Goal: Use online tool/utility: Utilize a website feature to perform a specific function

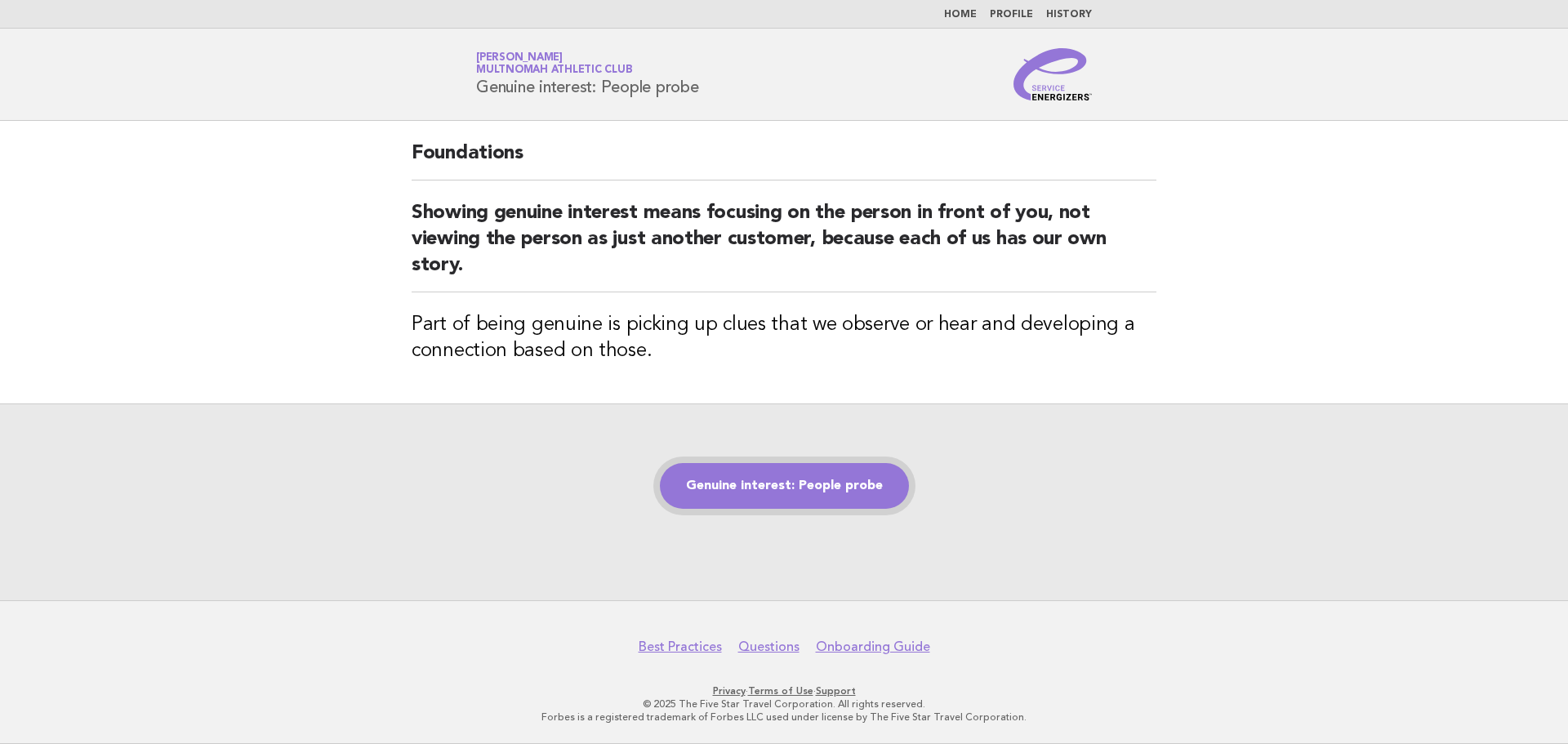
click at [789, 466] on link "Genuine interest: People probe" at bounding box center [784, 486] width 250 height 45
click at [813, 484] on link "Genuine interest: People probe" at bounding box center [784, 486] width 250 height 45
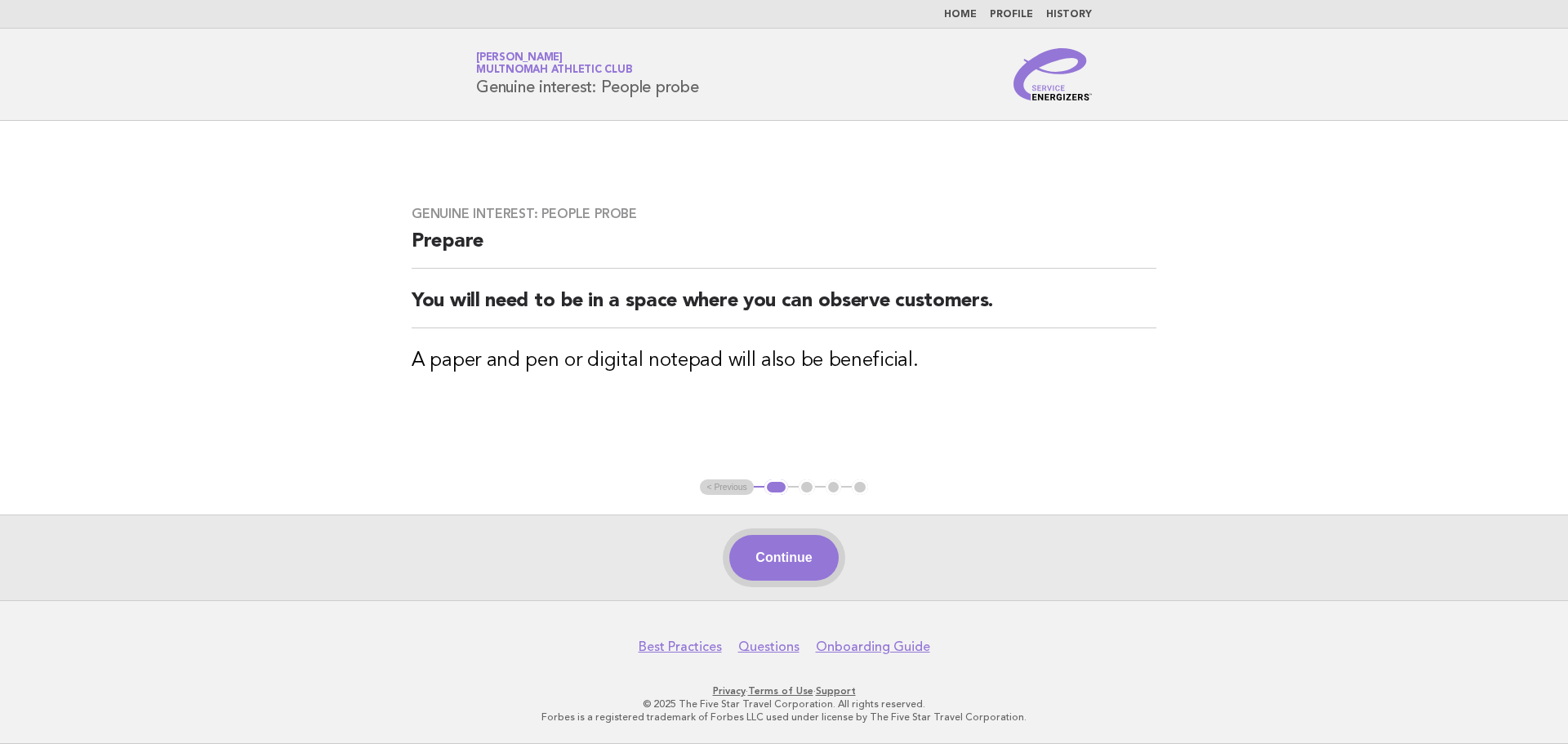
click at [818, 551] on button "Continue" at bounding box center [784, 558] width 109 height 45
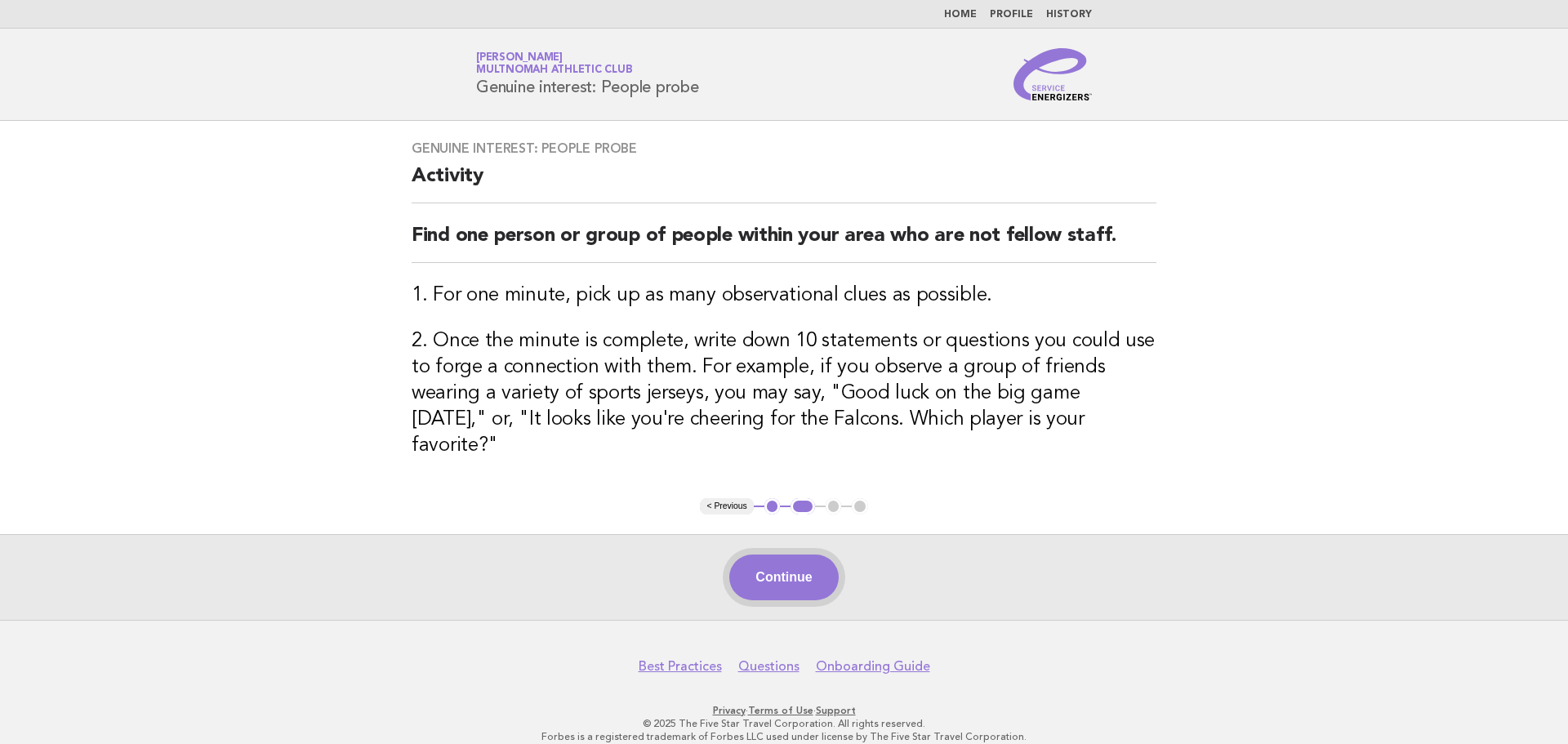
click at [808, 560] on button "Continue" at bounding box center [784, 578] width 109 height 45
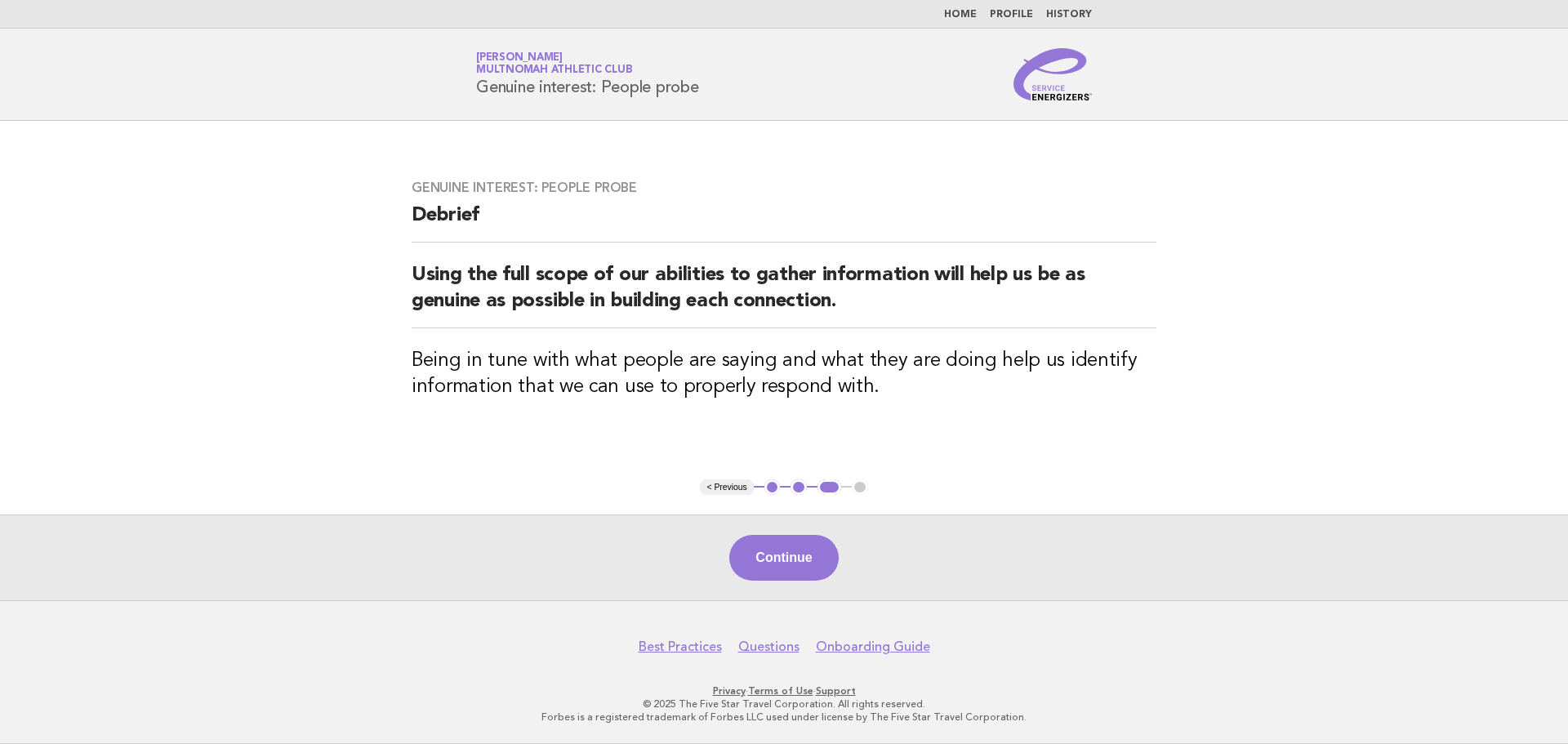
click at [813, 484] on ul "< Previous 1 2 3 4" at bounding box center [784, 487] width 167 height 16
click at [790, 540] on button "Continue" at bounding box center [784, 558] width 109 height 45
